Goal: Task Accomplishment & Management: Manage account settings

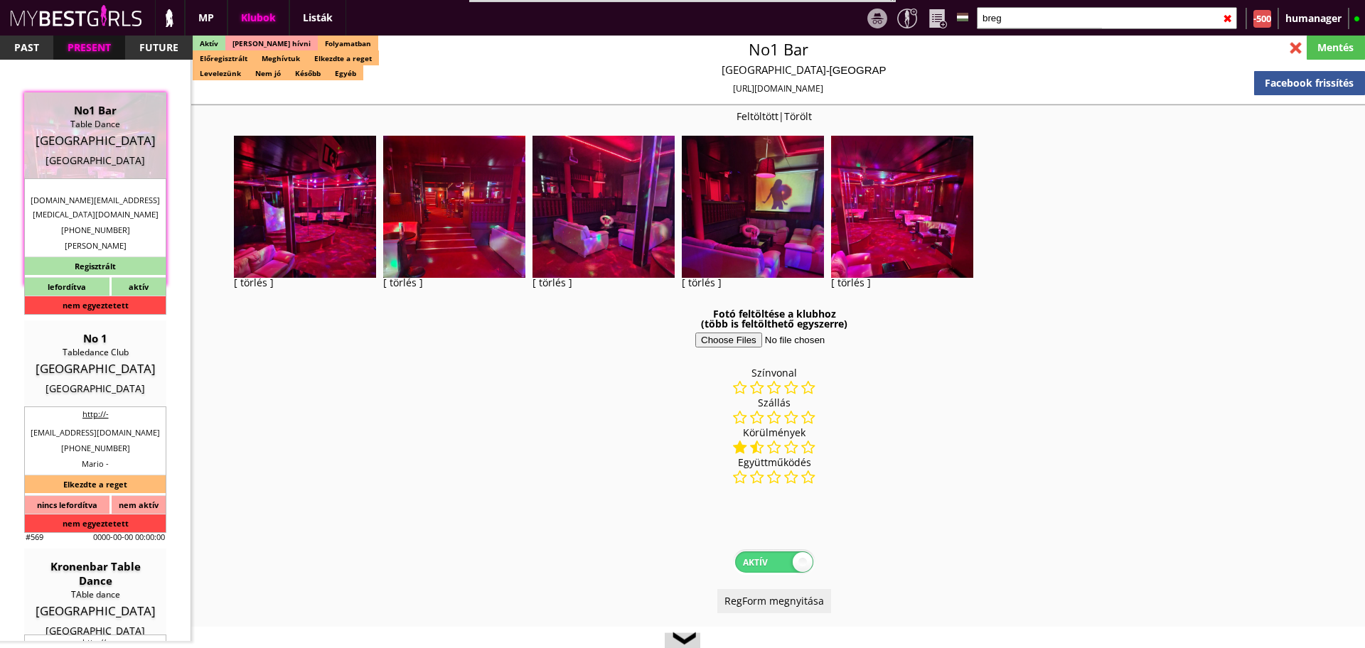
select select "343"
select select "reg"
select select "months"
select select "weeks"
select select "0"
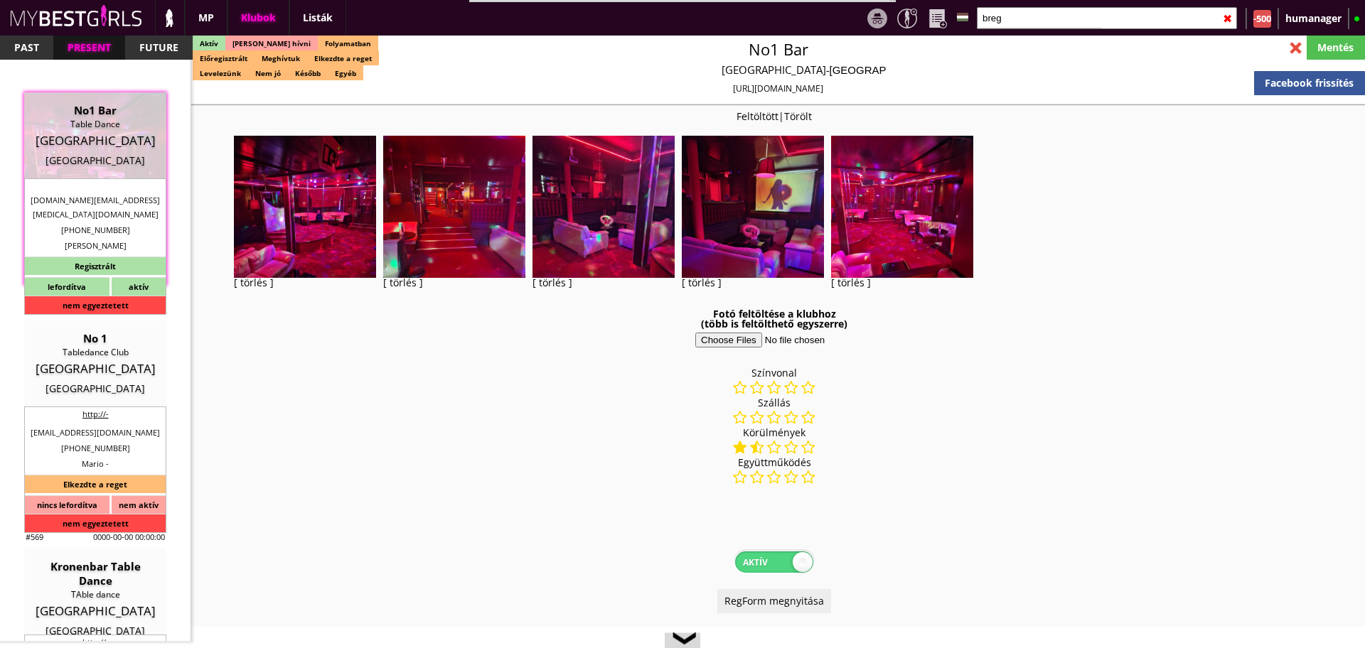
select select "0"
select select "weekly"
click at [1038, 14] on input "breg" at bounding box center [1107, 18] width 260 height 22
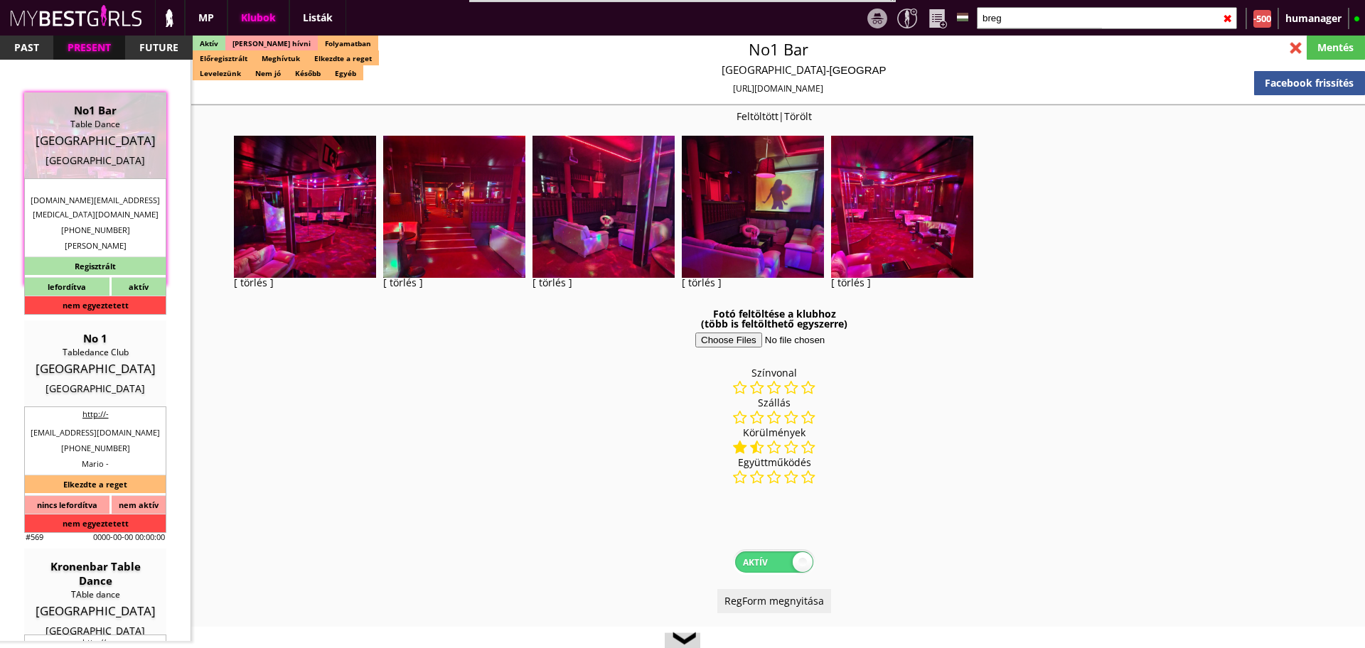
click at [1038, 14] on input "breg" at bounding box center [1107, 18] width 260 height 22
